Goal: Download file/media

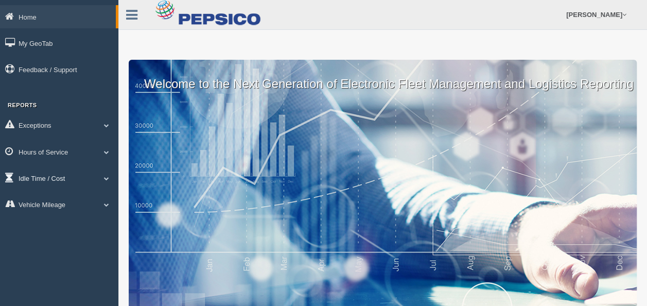
click at [106, 179] on span at bounding box center [106, 177] width 13 height 5
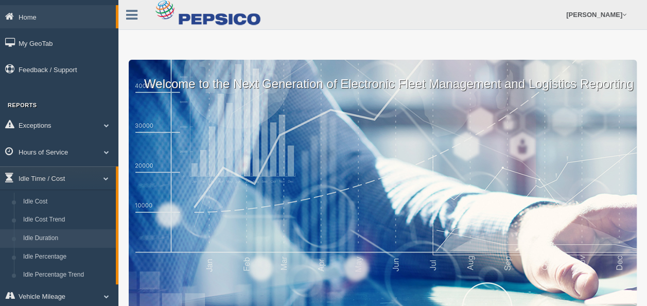
click at [39, 237] on link "Idle Duration" at bounding box center [67, 238] width 97 height 19
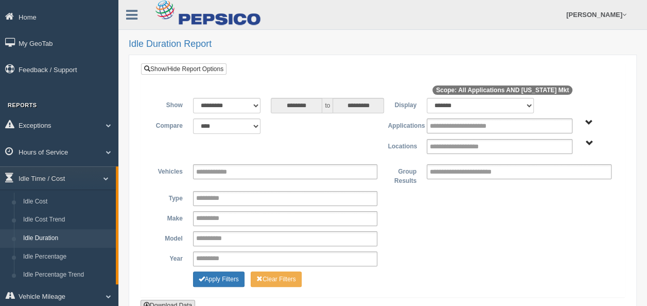
click at [152, 299] on button "Download Data" at bounding box center [167, 304] width 55 height 11
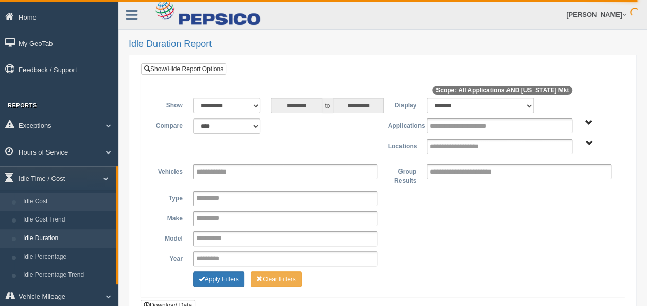
click at [36, 199] on link "Idle Cost" at bounding box center [67, 201] width 97 height 19
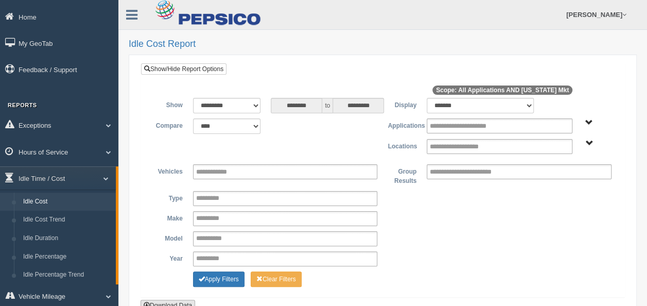
click at [179, 302] on button "Download Data" at bounding box center [167, 304] width 55 height 11
